Goal: Unclear

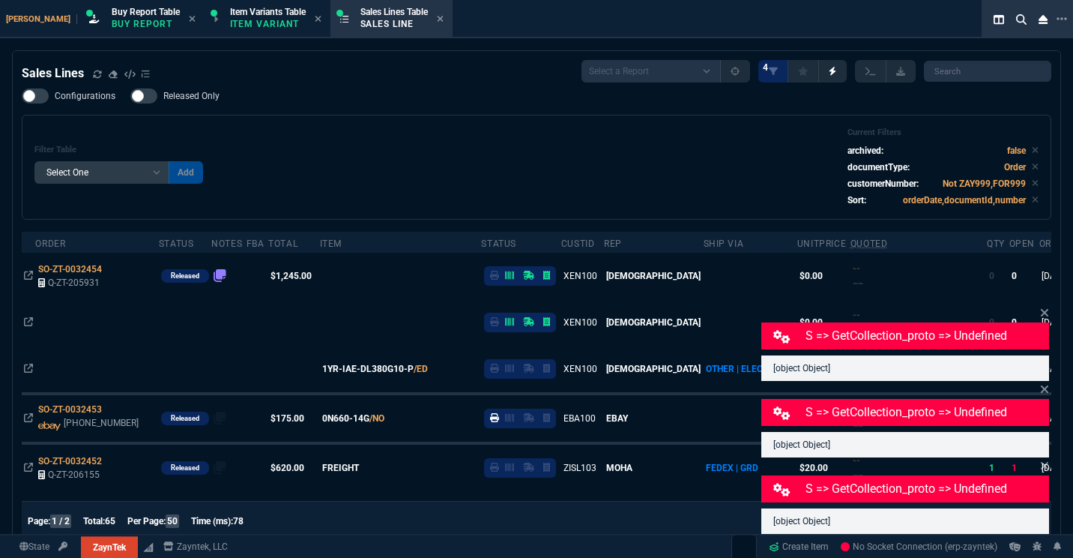
select select "1: BROV"
select select
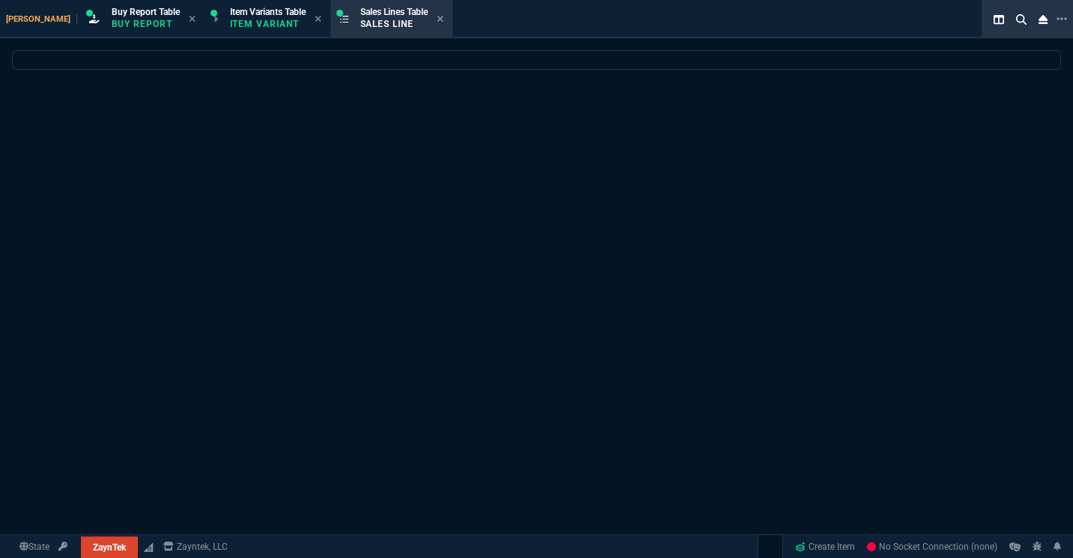
select select "1: BROV"
select select
